Goal: Feedback & Contribution: Leave review/rating

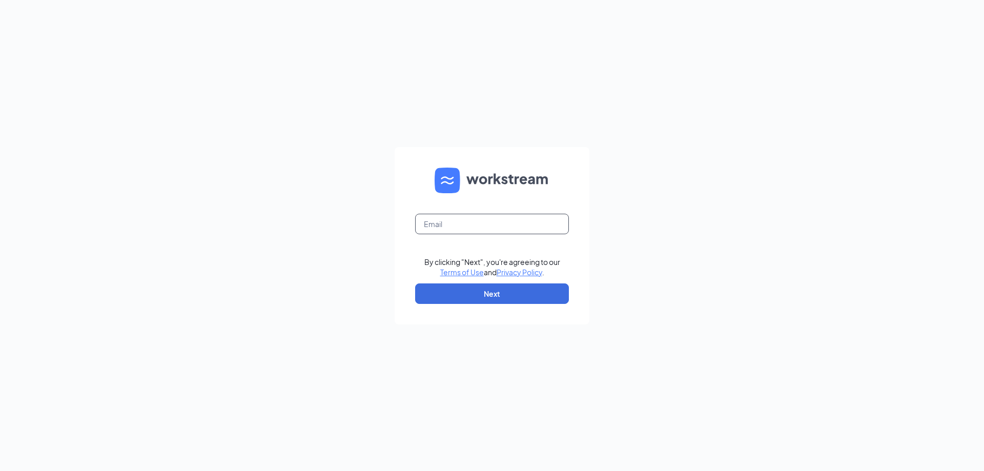
click at [514, 227] on input "text" at bounding box center [492, 224] width 154 height 21
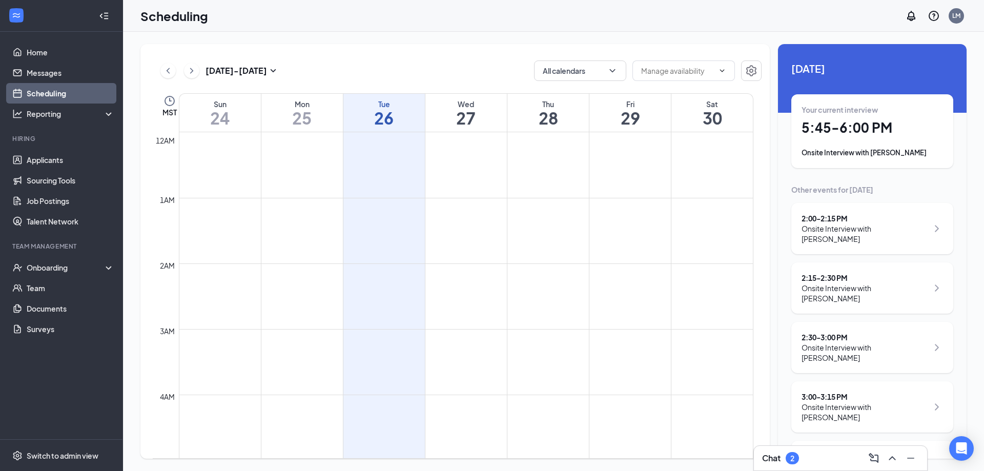
click at [895, 136] on h1 "5:45 - 6:00 PM" at bounding box center [872, 127] width 141 height 17
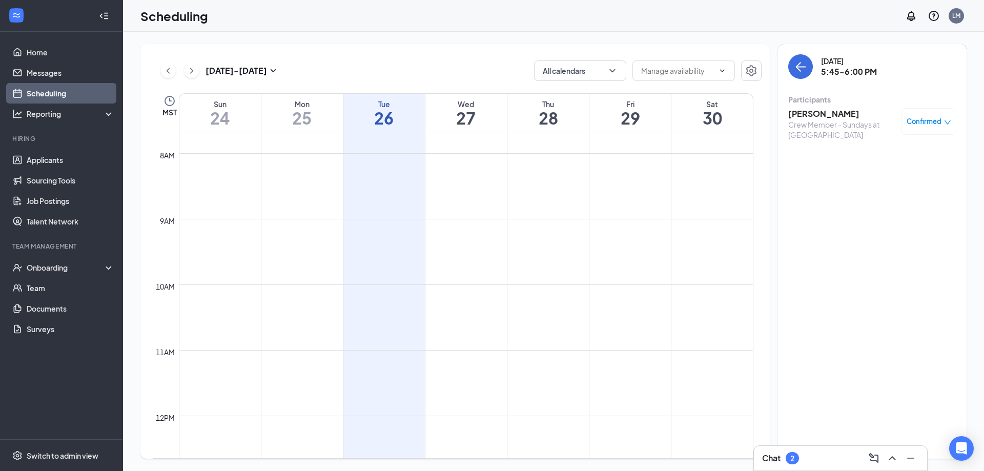
click at [841, 123] on div "Crew Member - Sundays at [GEOGRAPHIC_DATA]" at bounding box center [842, 129] width 108 height 21
click at [823, 115] on h3 "[PERSON_NAME]" at bounding box center [842, 113] width 108 height 11
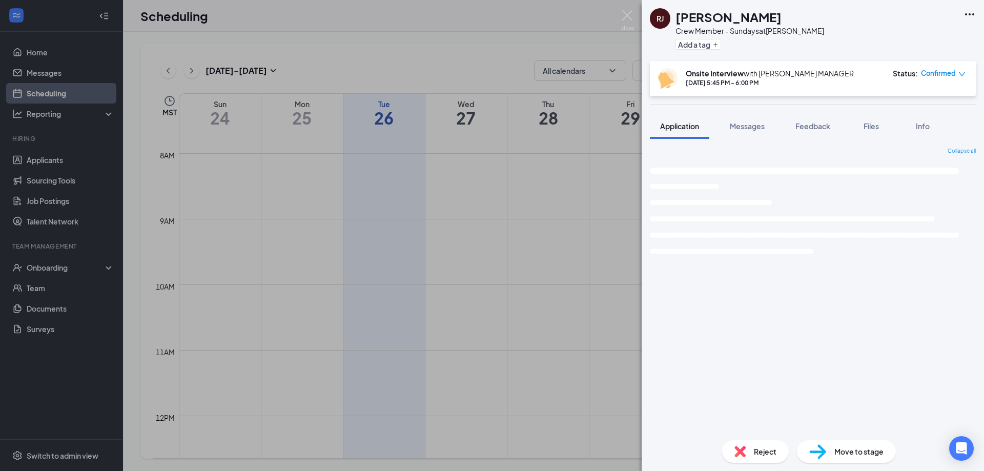
click at [822, 128] on span "Feedback" at bounding box center [813, 125] width 35 height 9
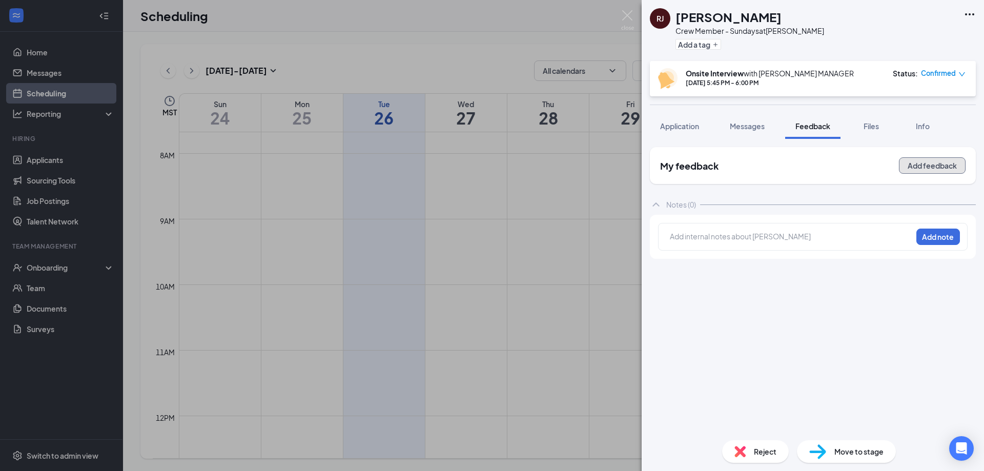
click at [932, 164] on button "Add feedback" at bounding box center [932, 165] width 67 height 16
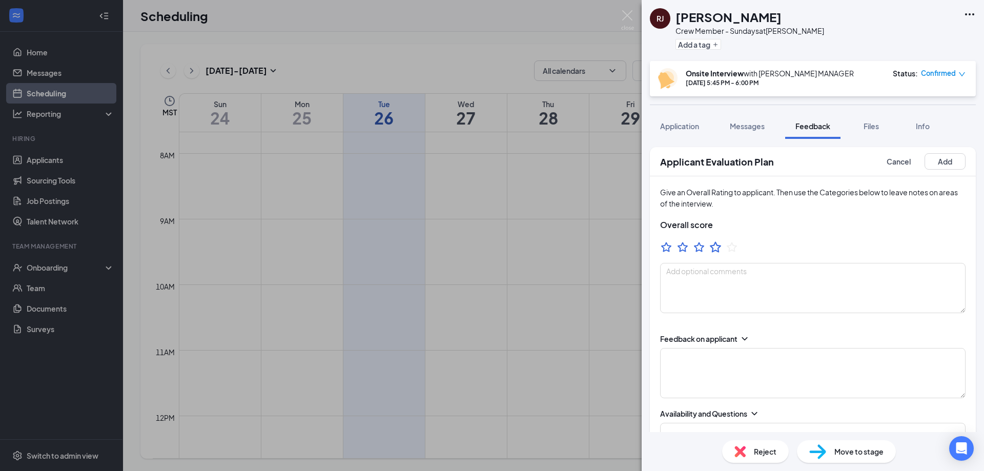
click at [718, 248] on icon "StarBorder" at bounding box center [715, 246] width 13 height 13
click at [718, 306] on textarea at bounding box center [813, 288] width 306 height 50
drag, startPoint x: 721, startPoint y: 325, endPoint x: 749, endPoint y: 294, distance: 42.8
click at [725, 324] on div "Feedback on applicant Availability and Questions Extend Offer Wage" at bounding box center [813, 466] width 326 height 286
click at [747, 295] on textarea "-aS" at bounding box center [813, 288] width 306 height 50
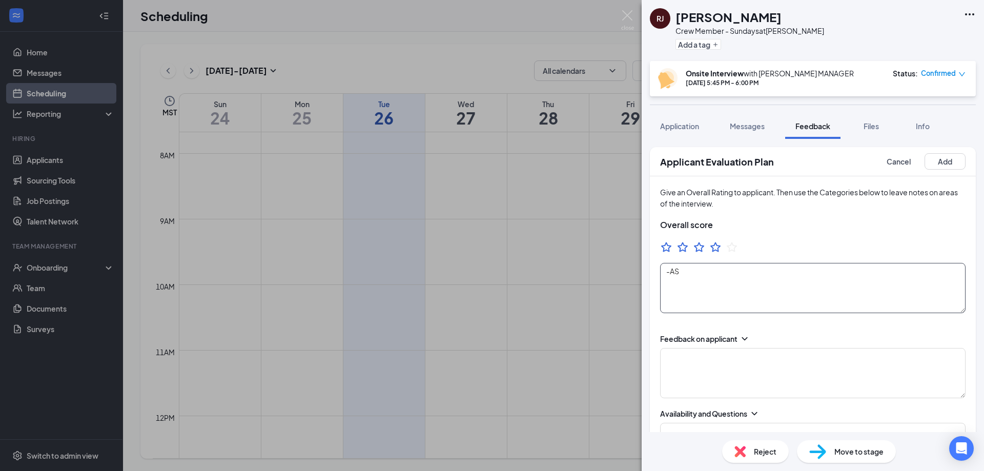
type textarea "-AS"
type textarea "A"
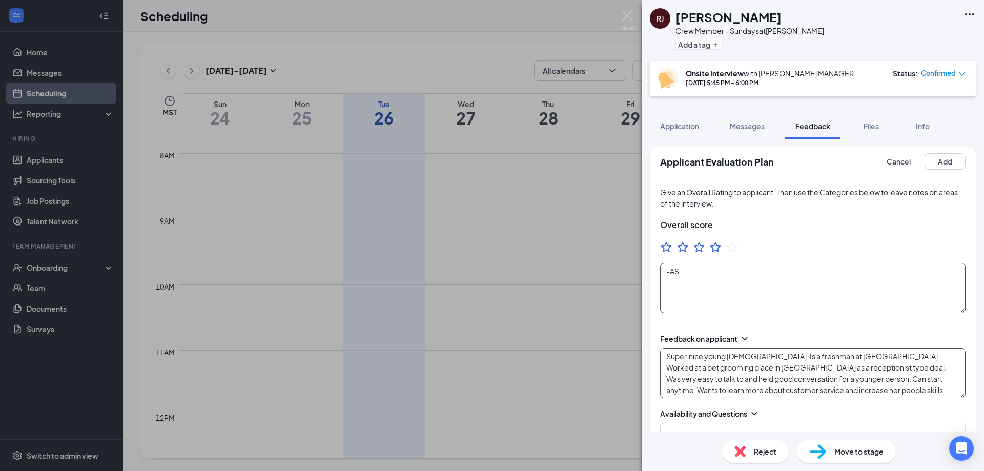
type textarea "Super nice young [DEMOGRAPHIC_DATA]. Is a freshman at [GEOGRAPHIC_DATA]. Worked…"
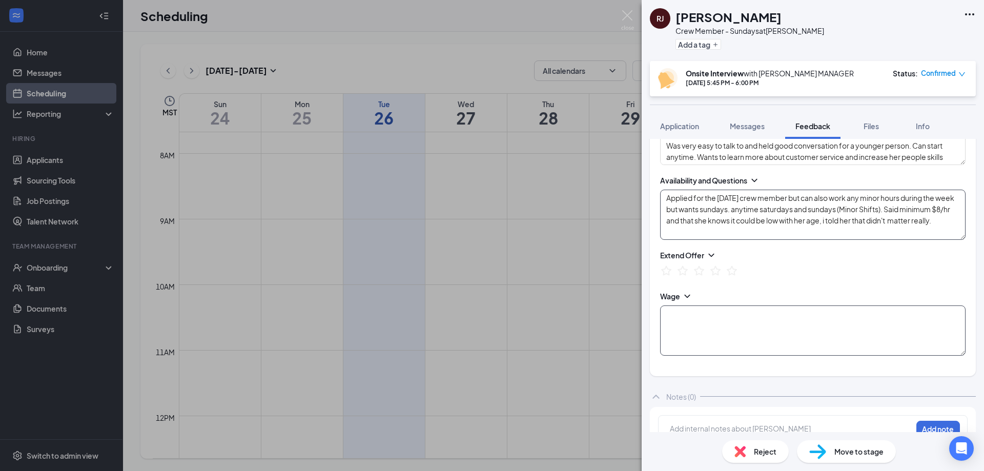
scroll to position [243, 0]
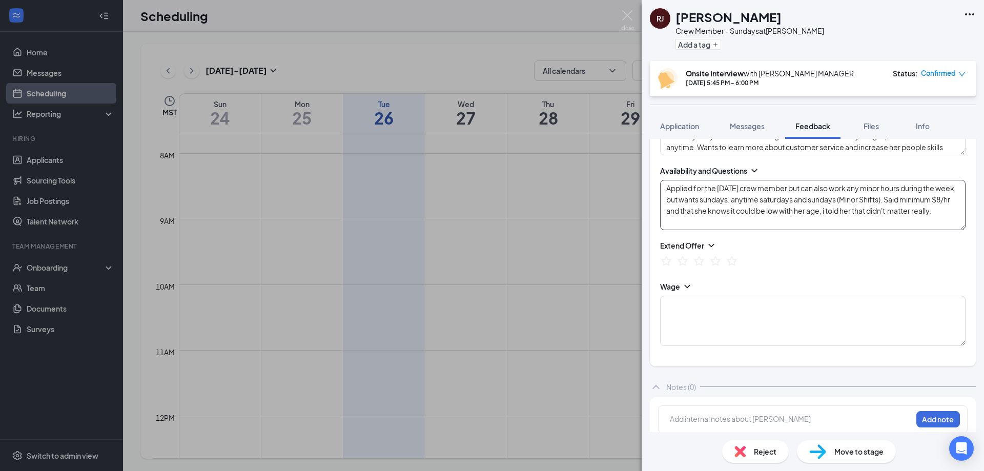
type textarea "Applied for the [DATE] crew member but can also work any minor hours during the…"
click at [717, 262] on icon "StarBorder" at bounding box center [715, 261] width 12 height 12
click at [695, 314] on textarea at bounding box center [813, 321] width 306 height 50
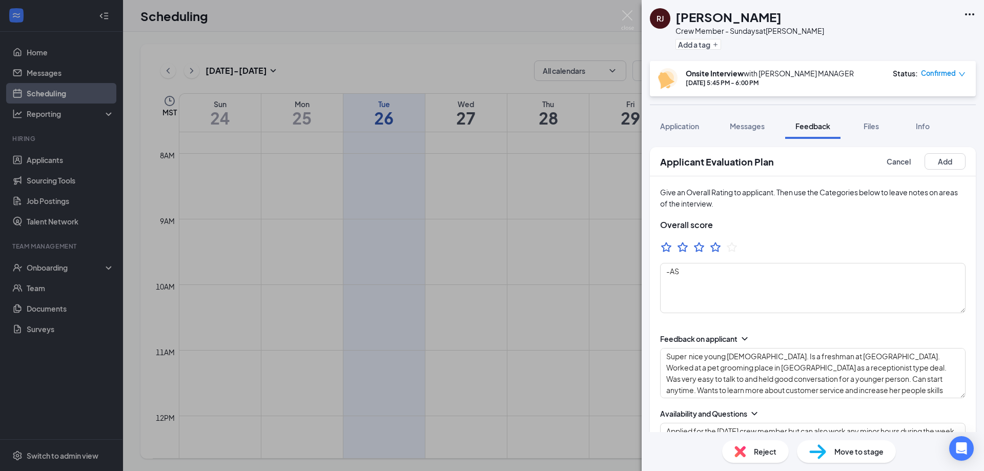
type textarea "If we want another [DATE] minor or whatnot we could offer her like $9-10/hr"
click at [938, 171] on div "Applicant Evaluation Plan Cancel Add" at bounding box center [813, 161] width 326 height 29
click at [943, 168] on button "Add" at bounding box center [945, 161] width 41 height 16
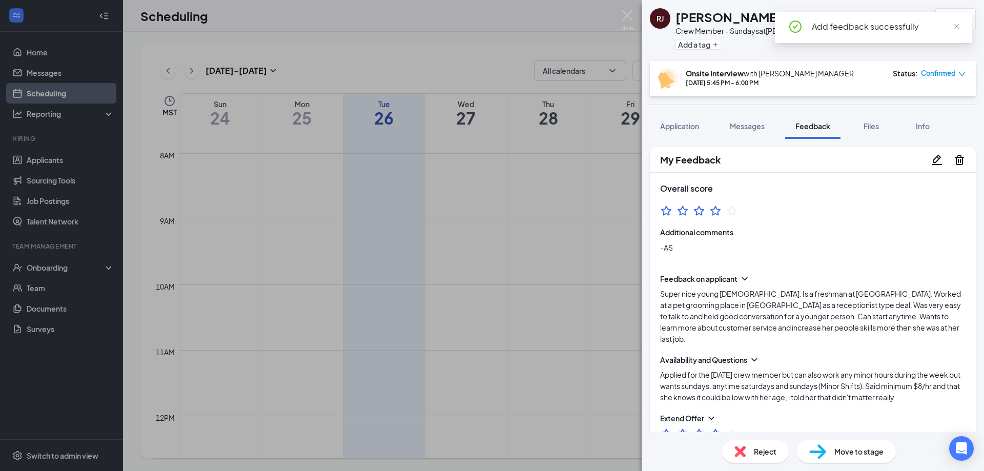
click at [628, 19] on img at bounding box center [627, 20] width 13 height 20
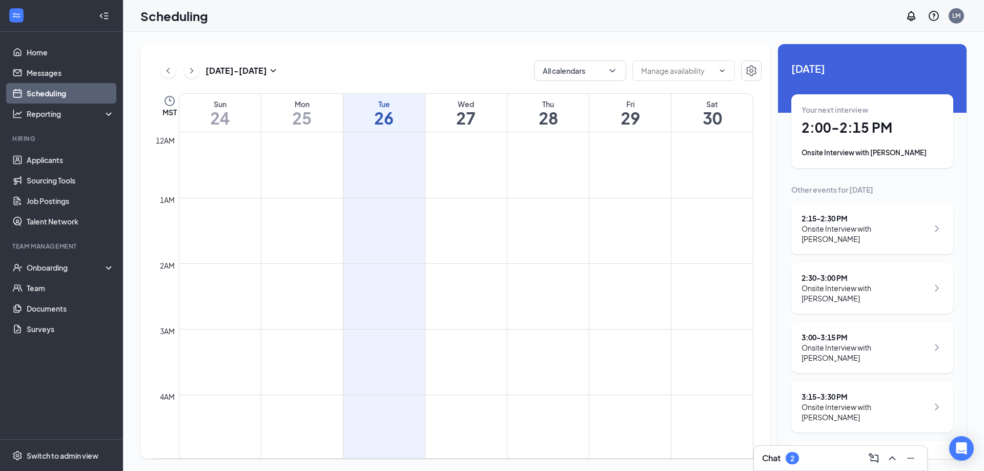
scroll to position [504, 0]
